Goal: Task Accomplishment & Management: Complete application form

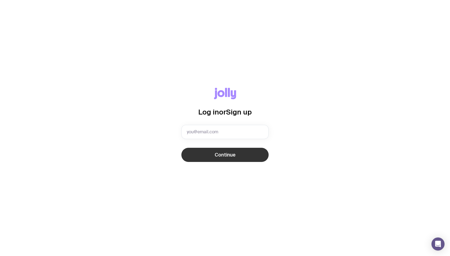
type input "[PERSON_NAME][EMAIL_ADDRESS][DOMAIN_NAME]"
click at [229, 160] on button "Continue" at bounding box center [224, 155] width 87 height 14
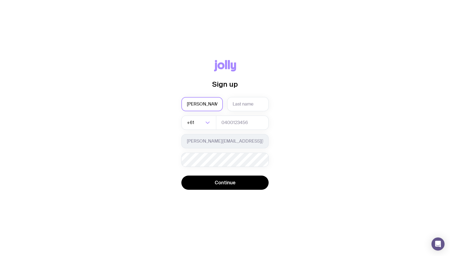
type input "[PERSON_NAME]"
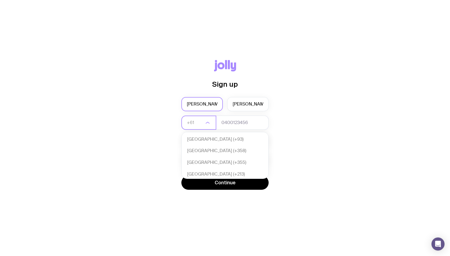
scroll to position [118, 0]
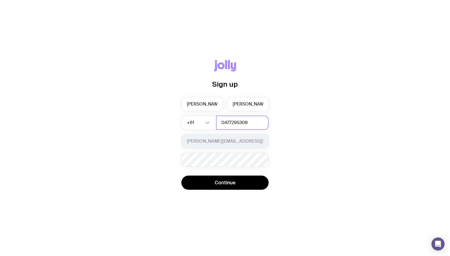
type input "0477295308"
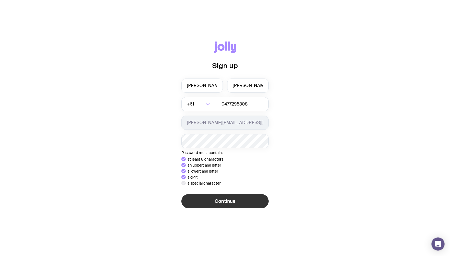
click at [240, 205] on div "Sign up [PERSON_NAME] +61 Loading... 0477295308 [PERSON_NAME][EMAIL_ADDRESS][DO…" at bounding box center [225, 128] width 424 height 174
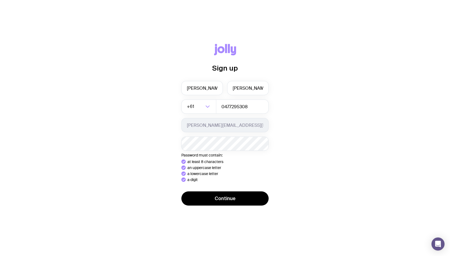
drag, startPoint x: 251, startPoint y: 200, endPoint x: 250, endPoint y: 196, distance: 4.2
click at [251, 200] on div "Sign up [PERSON_NAME] +61 Loading... 0477295308 [PERSON_NAME][EMAIL_ADDRESS][DO…" at bounding box center [225, 128] width 424 height 168
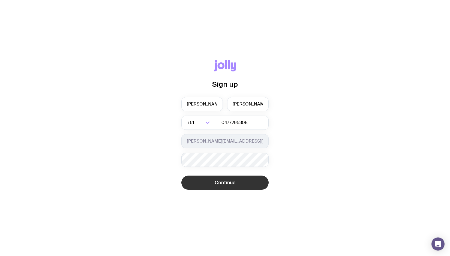
click at [229, 177] on button "Continue" at bounding box center [224, 183] width 87 height 14
